Goal: Task Accomplishment & Management: Manage account settings

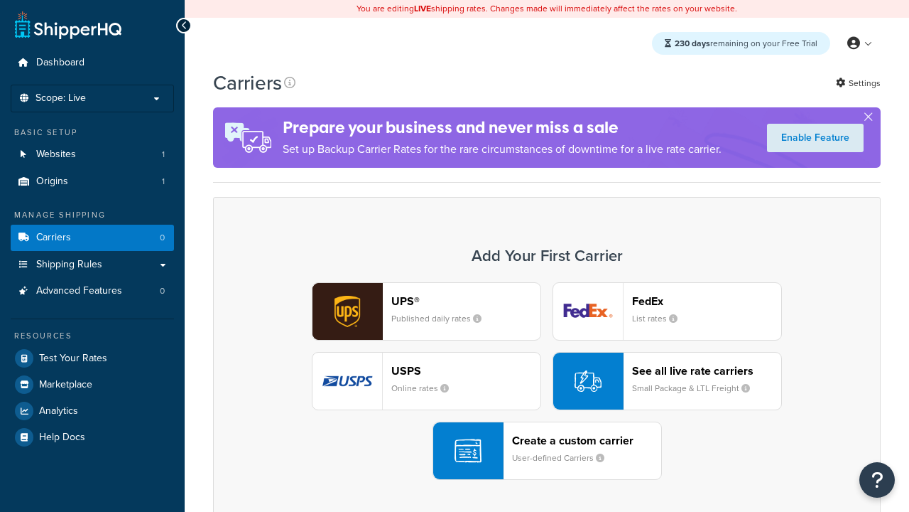
click at [547, 381] on div "UPS® Published daily rates FedEx List rates USPS Online rates See all live rate…" at bounding box center [547, 381] width 638 height 198
click at [707, 301] on header "FedEx" at bounding box center [706, 300] width 149 height 13
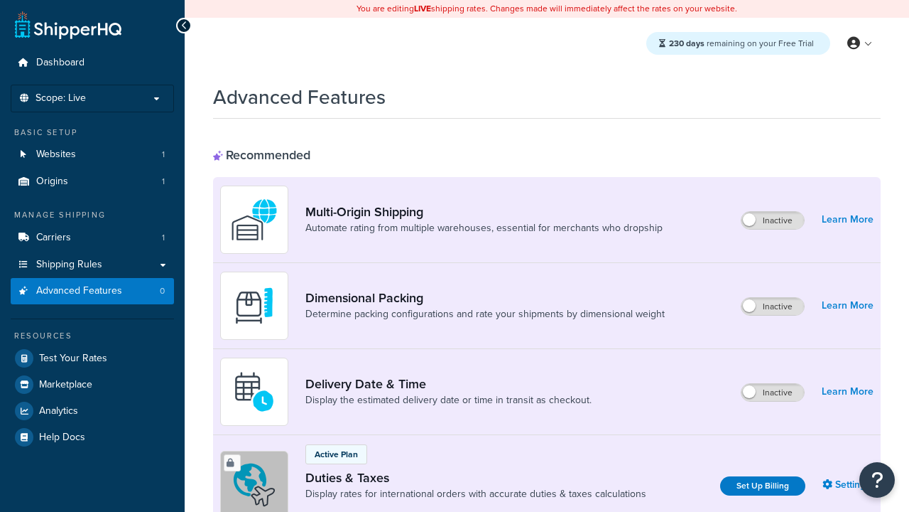
scroll to position [460, 0]
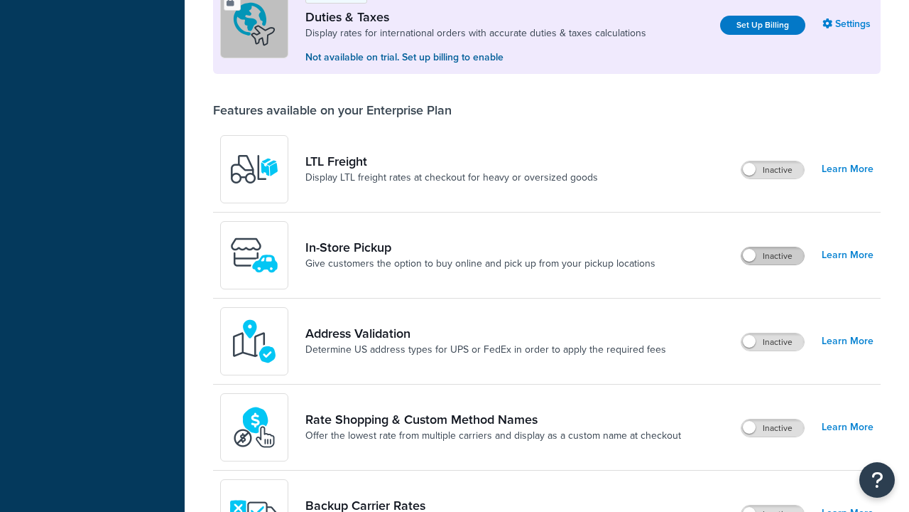
click at [773, 256] on label "Inactive" at bounding box center [773, 255] width 63 height 17
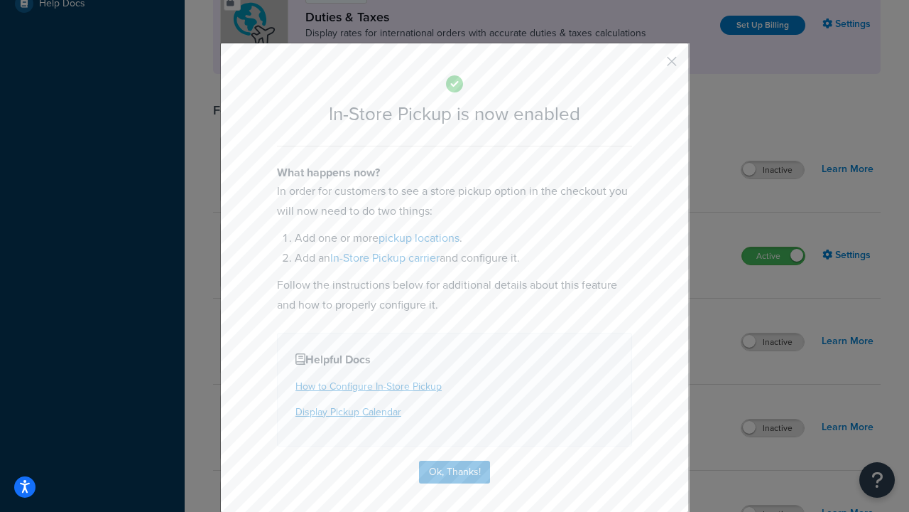
click at [651, 66] on button "button" at bounding box center [651, 67] width 4 height 4
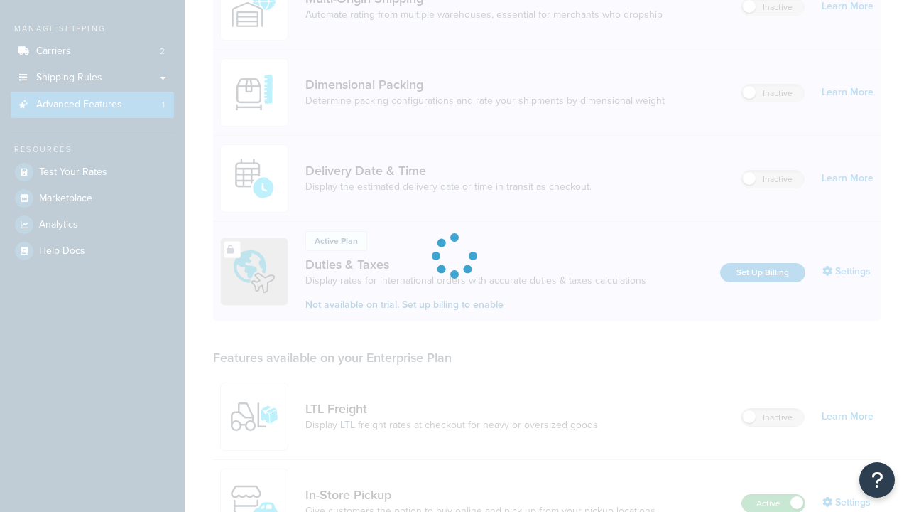
click at [774, 494] on label "Active" at bounding box center [773, 502] width 63 height 17
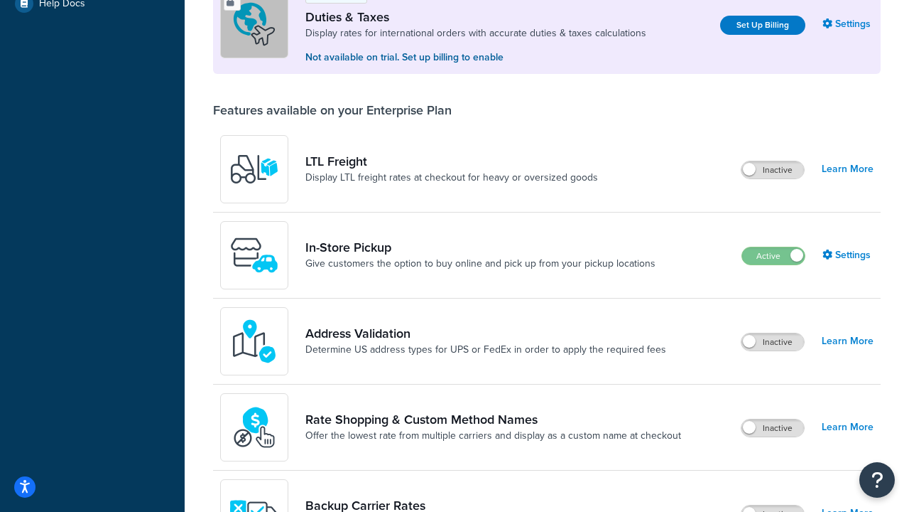
scroll to position [433, 0]
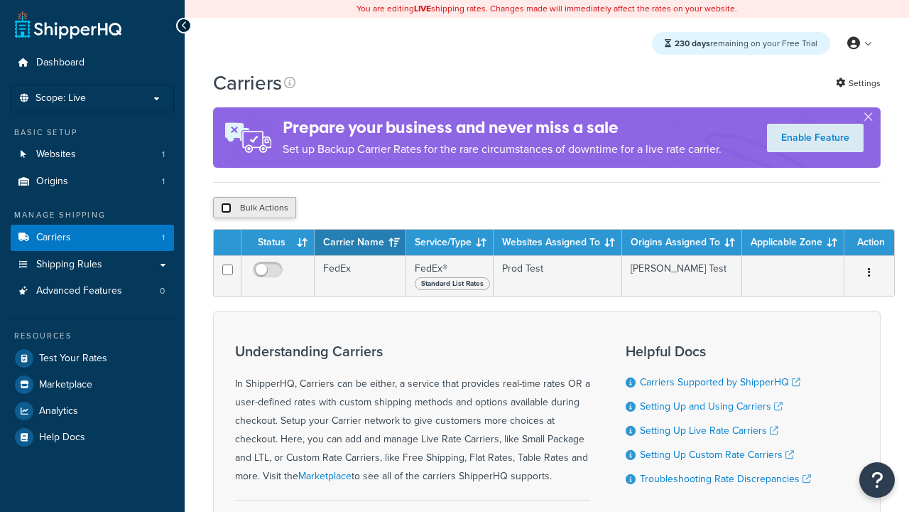
click at [226, 210] on input "checkbox" at bounding box center [226, 207] width 11 height 11
checkbox input "true"
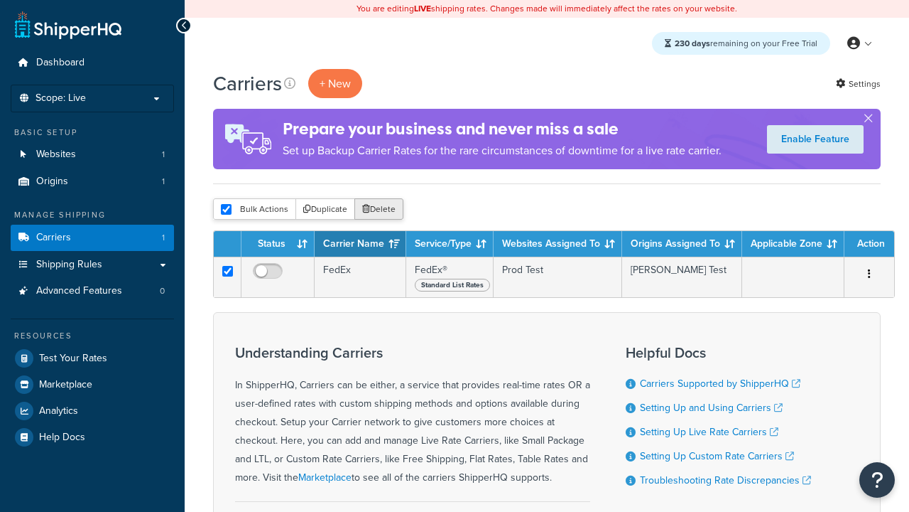
click at [382, 210] on button "Delete" at bounding box center [379, 208] width 49 height 21
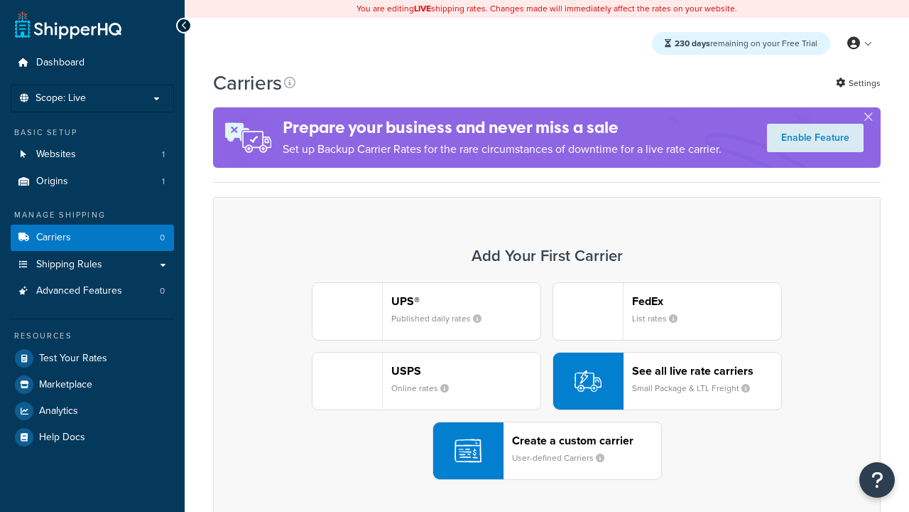
click at [426, 311] on div "UPS® Published daily rates" at bounding box center [465, 311] width 149 height 34
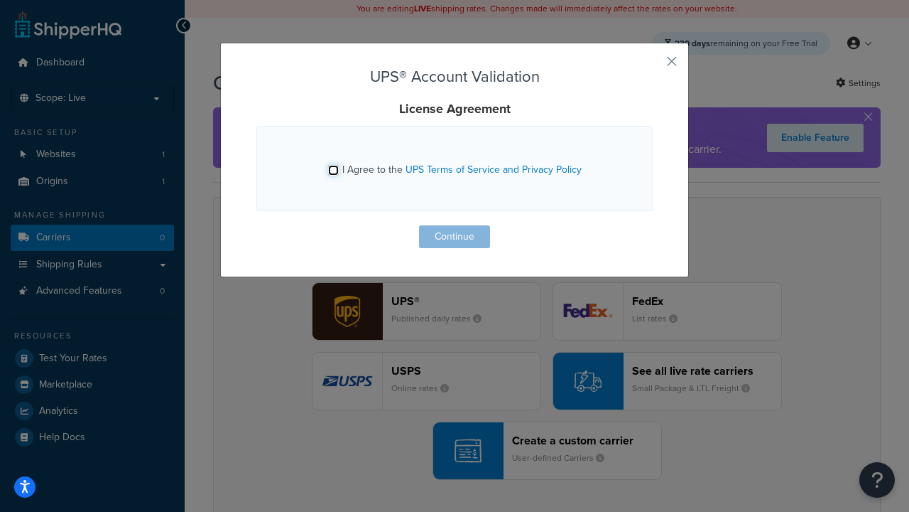
click at [333, 170] on input "I Agree to the UPS Terms of Service and Privacy Policy" at bounding box center [333, 170] width 11 height 11
checkbox input "true"
click at [455, 237] on button "Continue" at bounding box center [454, 236] width 71 height 23
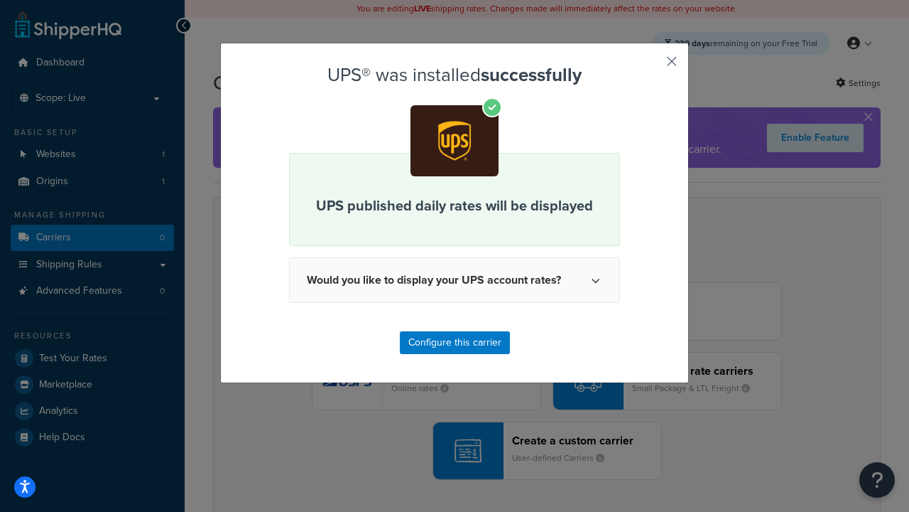
click at [651, 66] on button "button" at bounding box center [651, 67] width 4 height 4
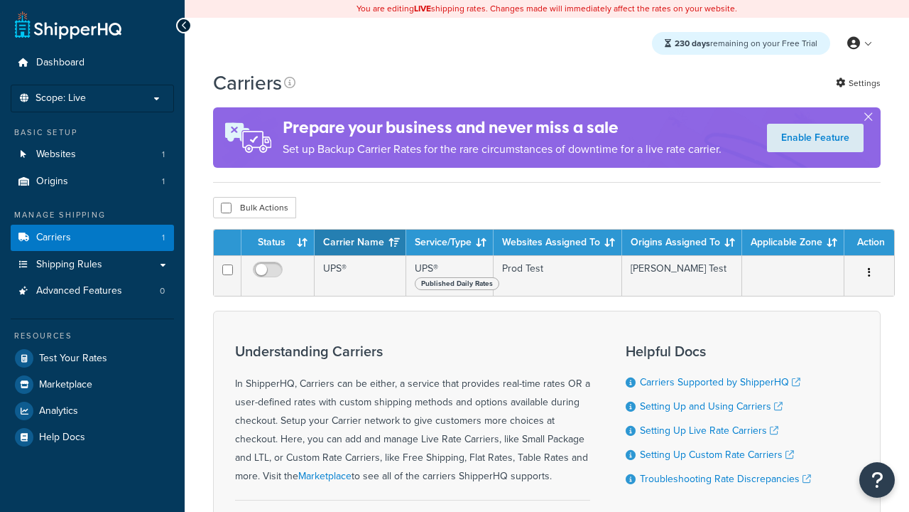
click at [278, 243] on th "Status" at bounding box center [278, 242] width 73 height 26
click at [278, 244] on th "Status" at bounding box center [278, 242] width 73 height 26
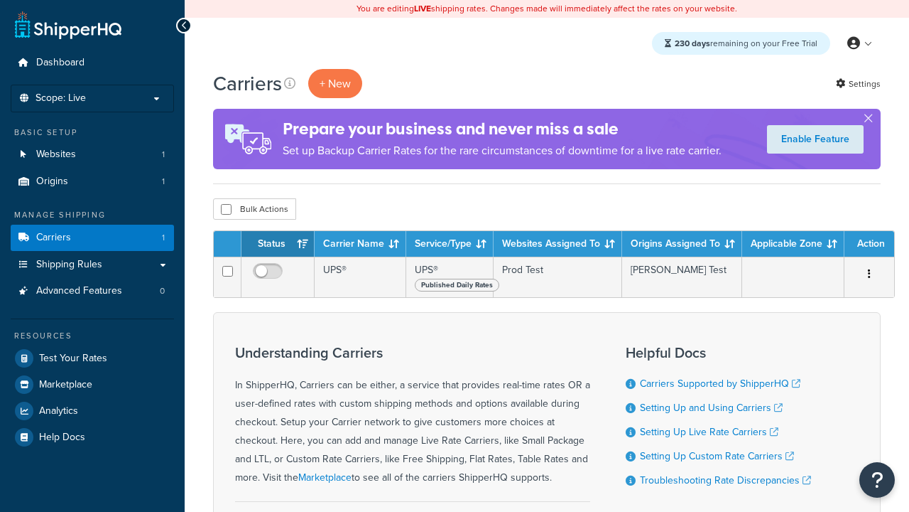
click at [360, 244] on th "Carrier Name" at bounding box center [361, 244] width 92 height 26
click at [450, 244] on th "Service/Type" at bounding box center [449, 244] width 87 height 26
click at [558, 244] on th "Websites Assigned To" at bounding box center [558, 244] width 129 height 26
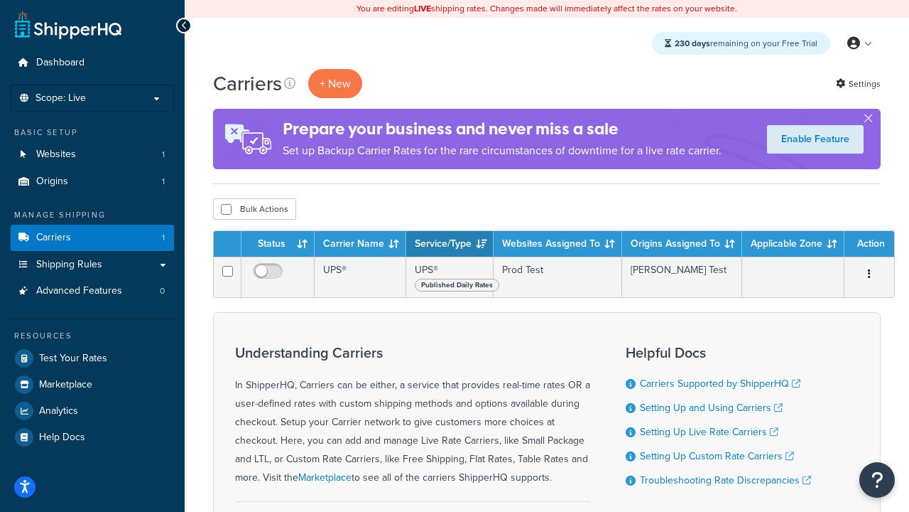
click at [558, 244] on th "Websites Assigned To" at bounding box center [558, 244] width 129 height 26
click at [682, 244] on th "Origins Assigned To" at bounding box center [682, 244] width 120 height 26
click at [794, 244] on th "Applicable Zone" at bounding box center [793, 244] width 102 height 26
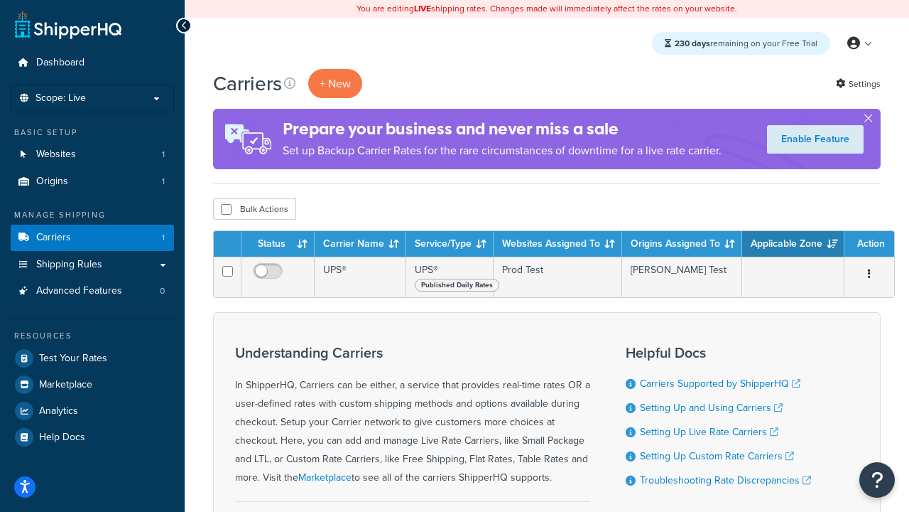
click at [870, 244] on th "Action" at bounding box center [870, 244] width 50 height 26
click at [290, 83] on icon at bounding box center [289, 82] width 11 height 11
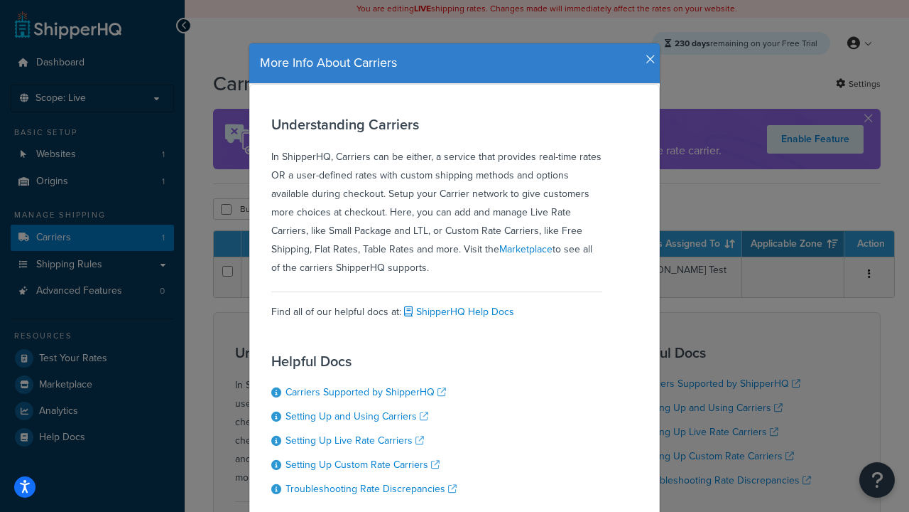
click at [647, 54] on icon "button" at bounding box center [651, 59] width 10 height 13
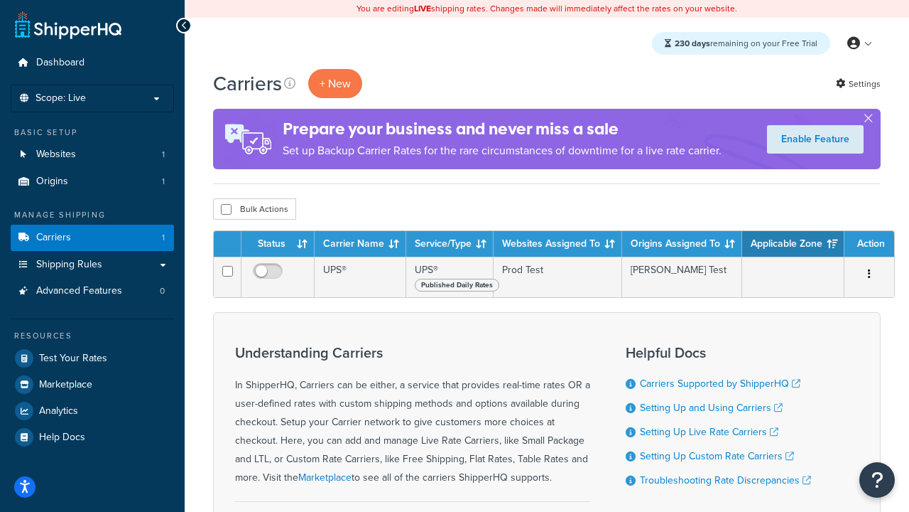
scroll to position [149, 0]
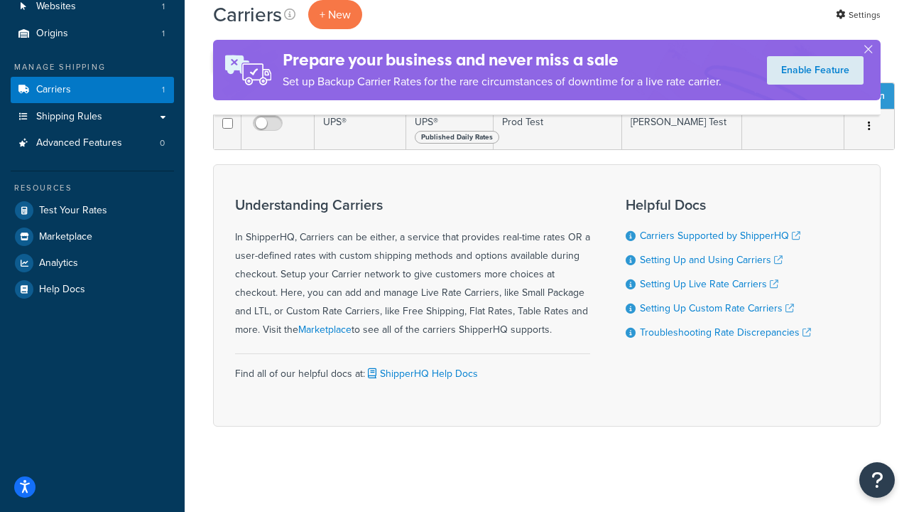
click at [226, 67] on input "checkbox" at bounding box center [226, 61] width 11 height 11
checkbox input "true"
click at [382, 72] on button "Delete" at bounding box center [379, 60] width 49 height 21
